Goal: Information Seeking & Learning: Learn about a topic

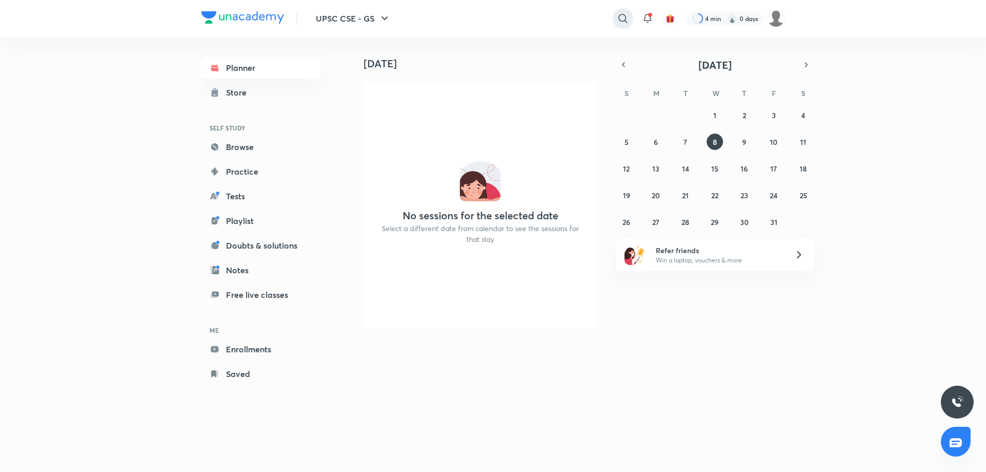
click at [621, 17] on icon at bounding box center [622, 18] width 12 height 12
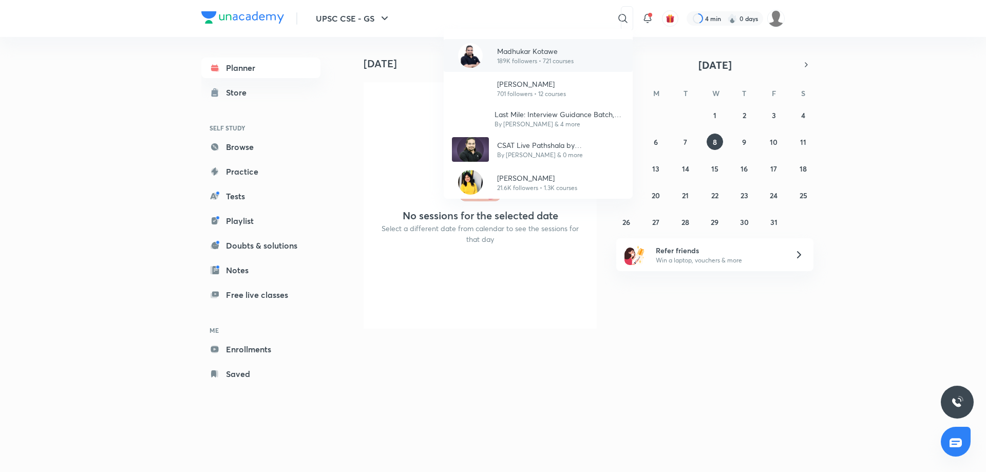
click at [506, 61] on p "189K followers • 721 courses" at bounding box center [535, 60] width 76 height 9
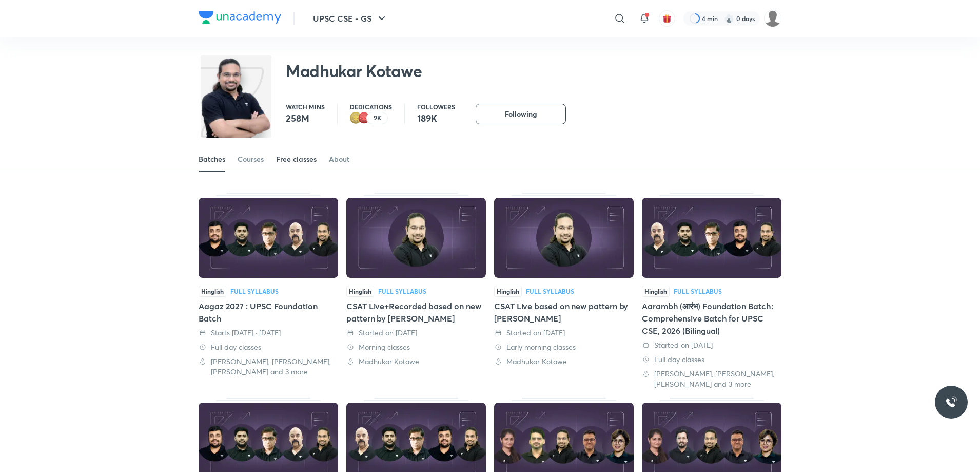
click at [282, 168] on link "Free classes" at bounding box center [296, 159] width 41 height 25
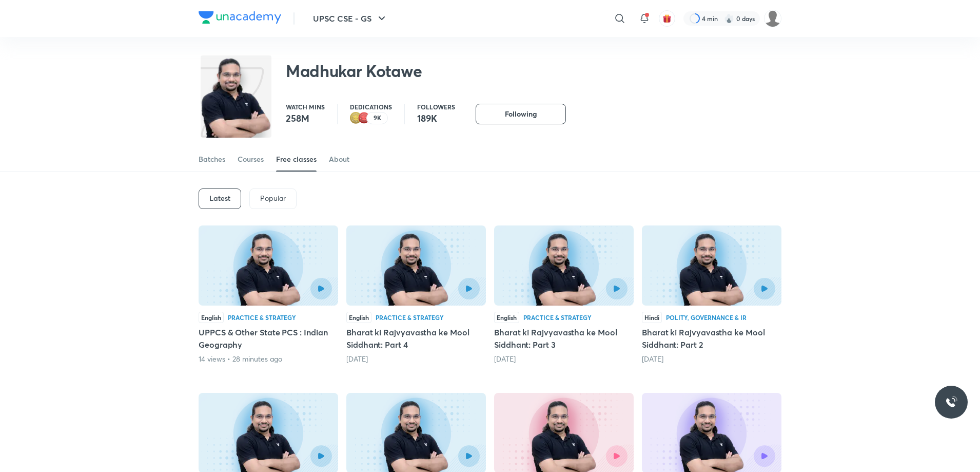
click at [279, 278] on div at bounding box center [300, 289] width 64 height 22
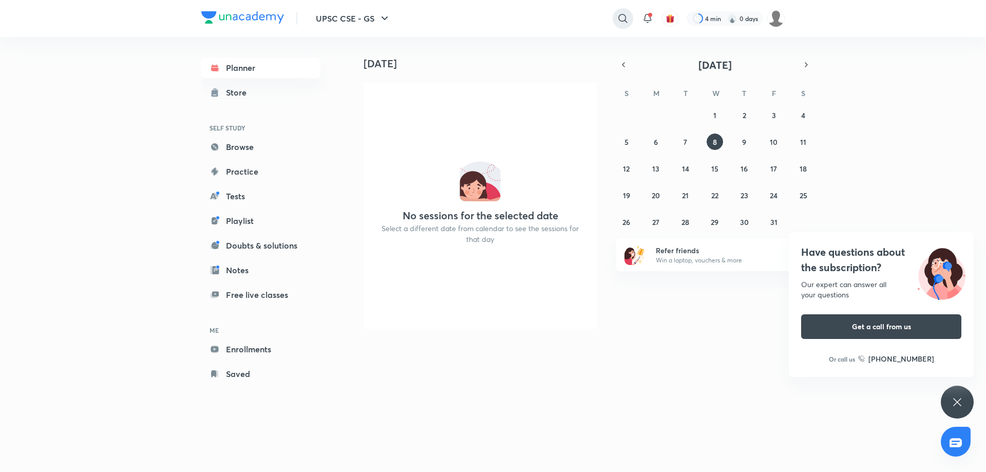
click at [627, 18] on icon at bounding box center [622, 18] width 12 height 12
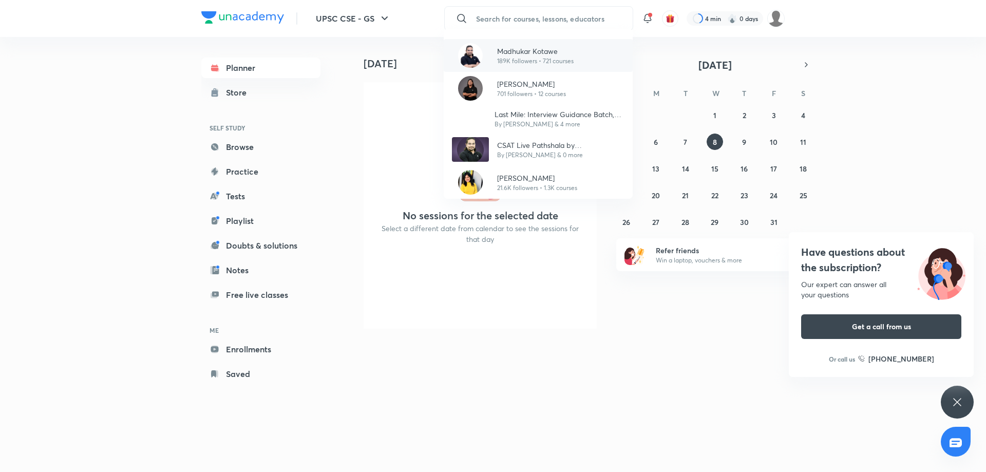
click at [525, 52] on p "Madhukar Kotawe" at bounding box center [535, 51] width 76 height 11
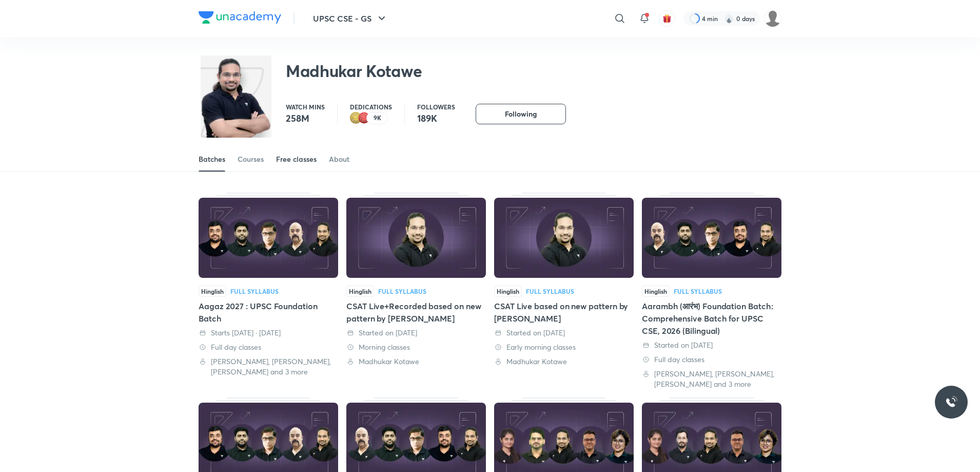
click at [284, 157] on div "Free classes" at bounding box center [296, 159] width 41 height 10
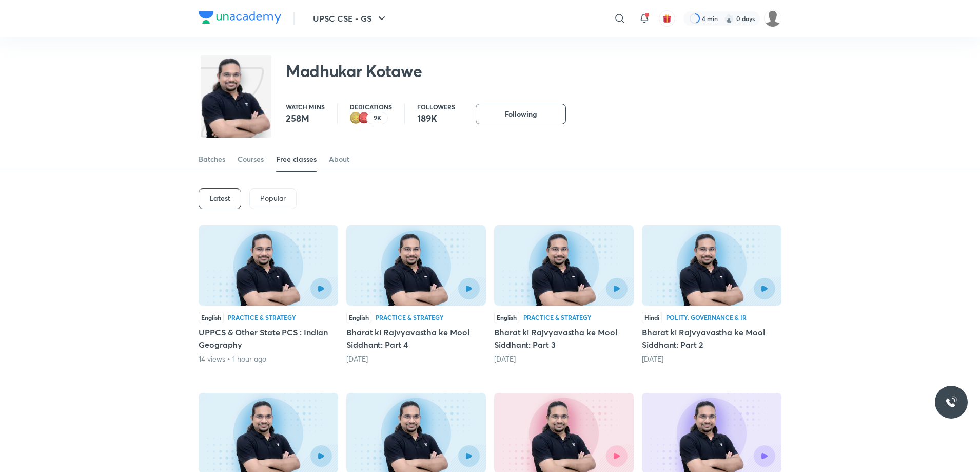
click at [238, 279] on div at bounding box center [268, 289] width 127 height 22
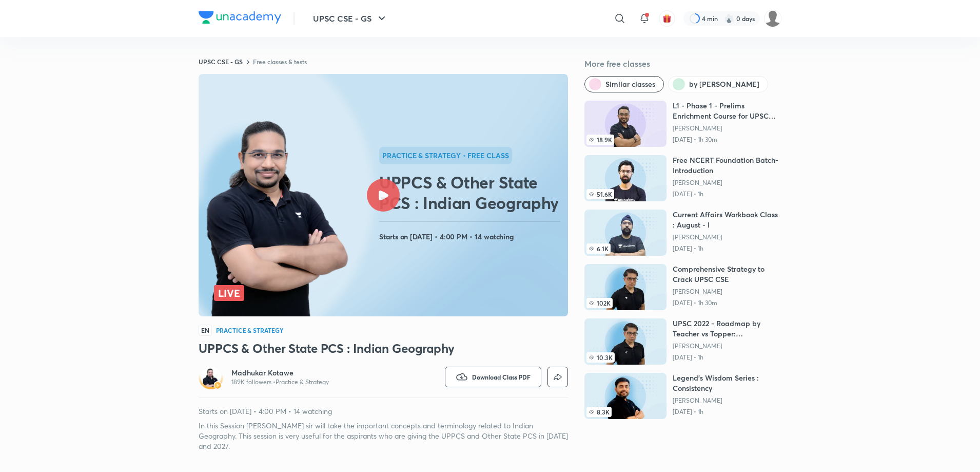
click at [378, 201] on div at bounding box center [383, 195] width 33 height 33
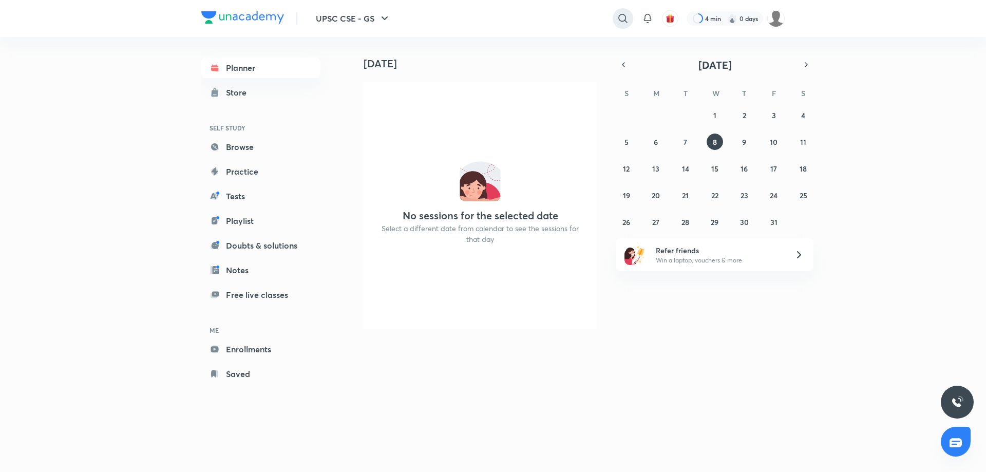
click at [623, 19] on icon at bounding box center [622, 18] width 12 height 12
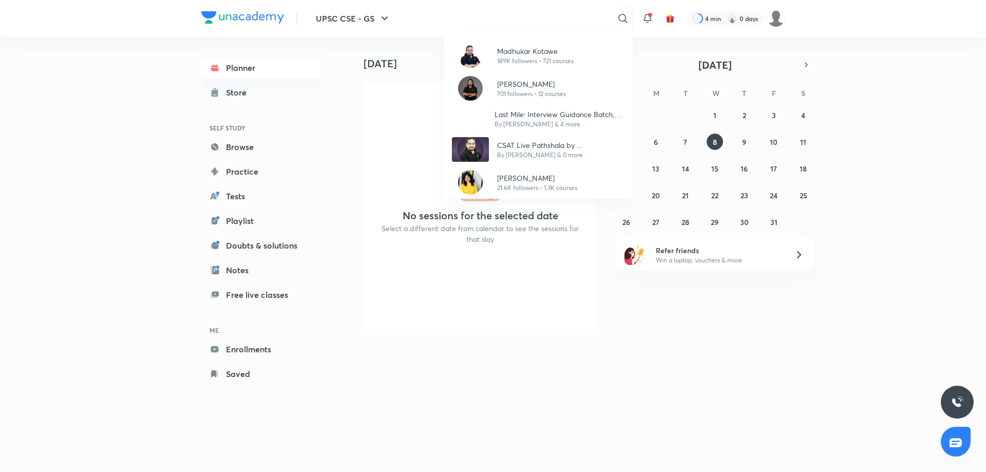
click at [500, 52] on p "Madhukar Kotawe" at bounding box center [535, 51] width 76 height 11
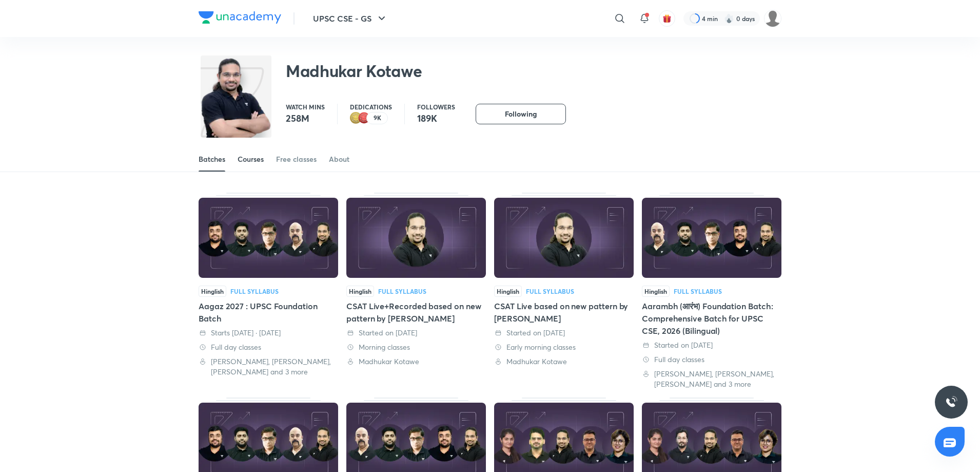
click at [260, 159] on div "Courses" at bounding box center [251, 159] width 26 height 10
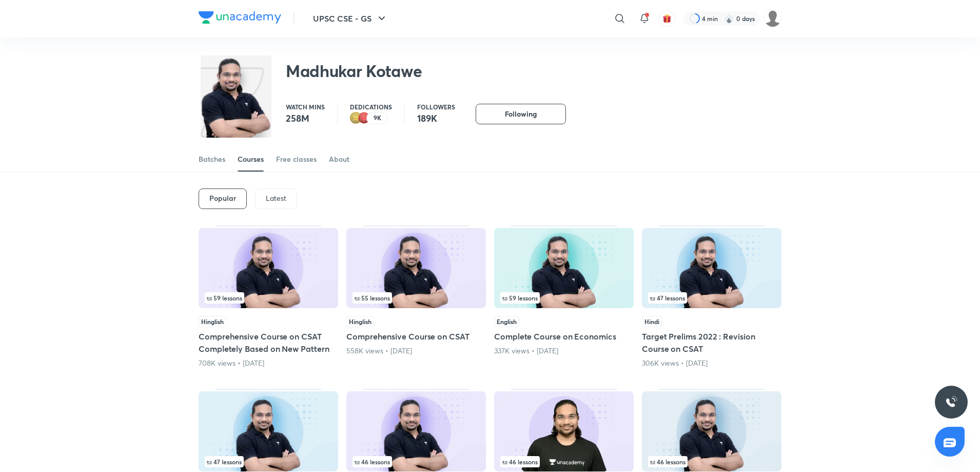
click at [261, 197] on div "Latest" at bounding box center [276, 198] width 42 height 21
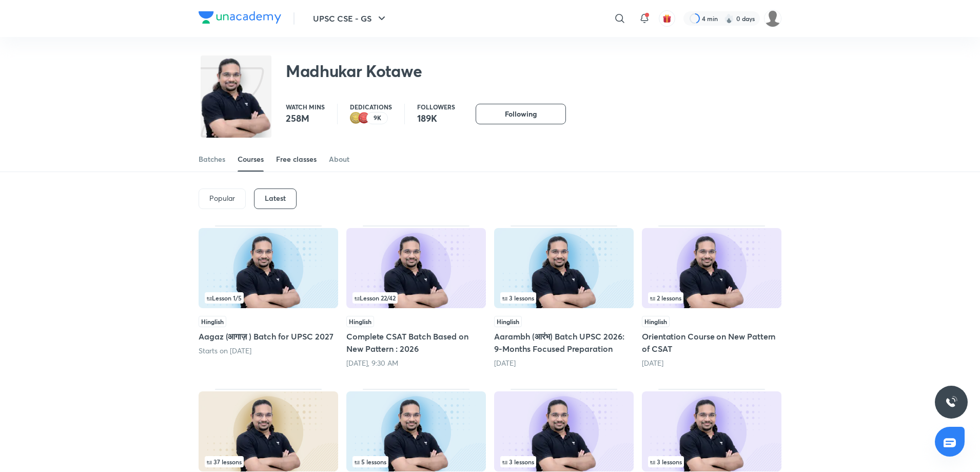
click at [291, 160] on div "Free classes" at bounding box center [296, 159] width 41 height 10
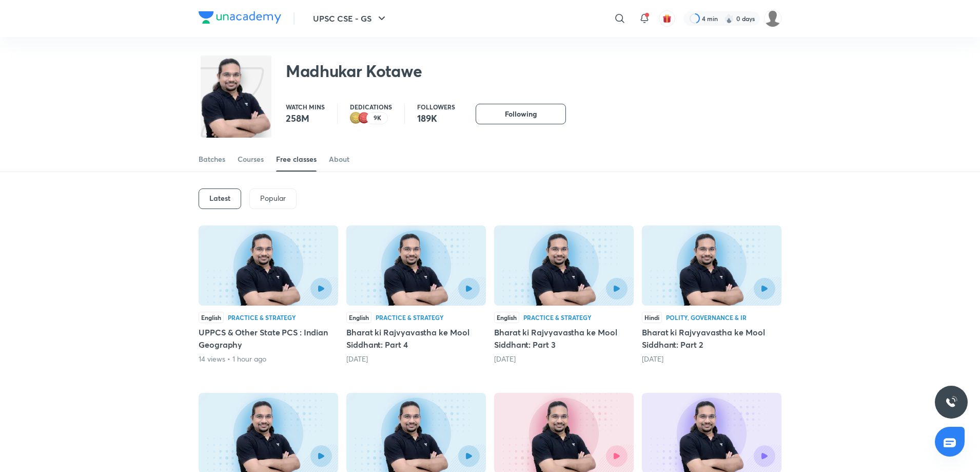
click at [260, 264] on img at bounding box center [269, 265] width 140 height 80
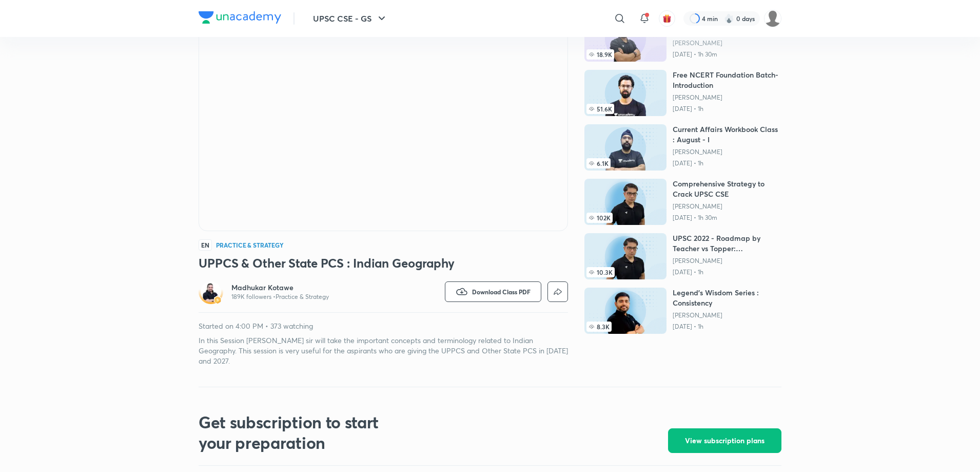
scroll to position [3, 0]
